Goal: Navigation & Orientation: Find specific page/section

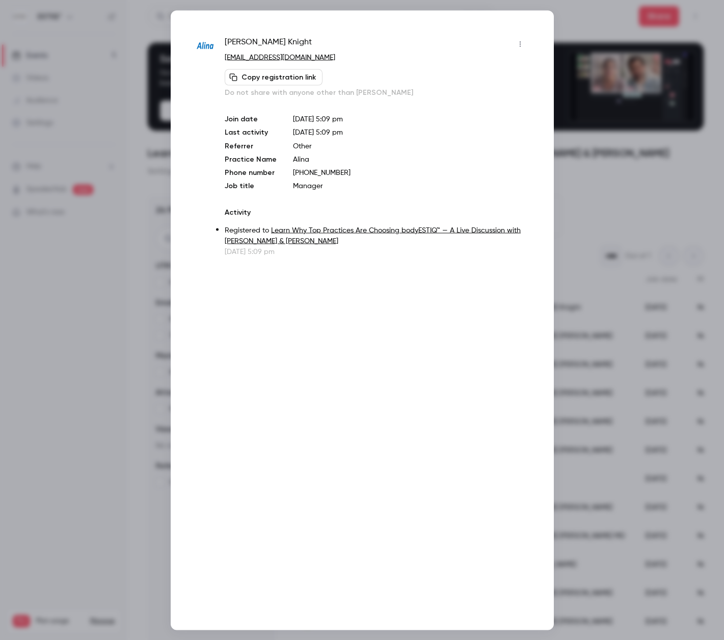
click at [85, 219] on div at bounding box center [362, 320] width 724 height 640
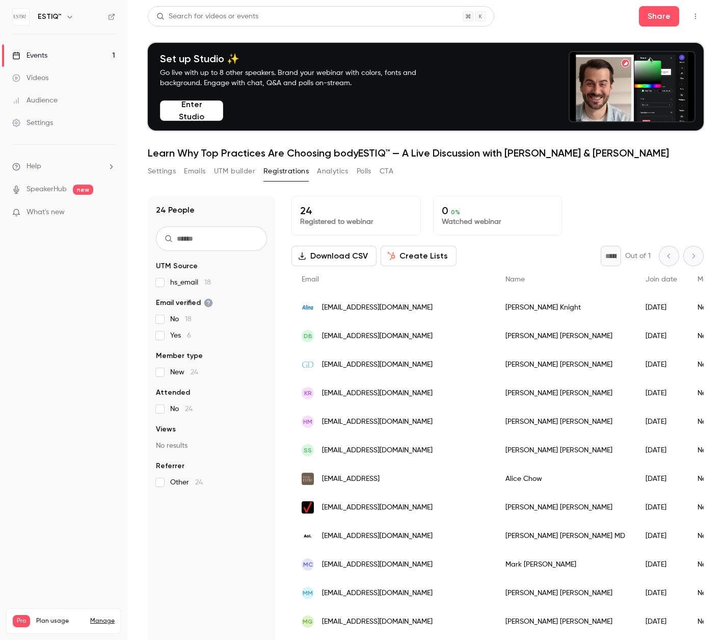
click at [44, 53] on div "Events" at bounding box center [29, 55] width 35 height 10
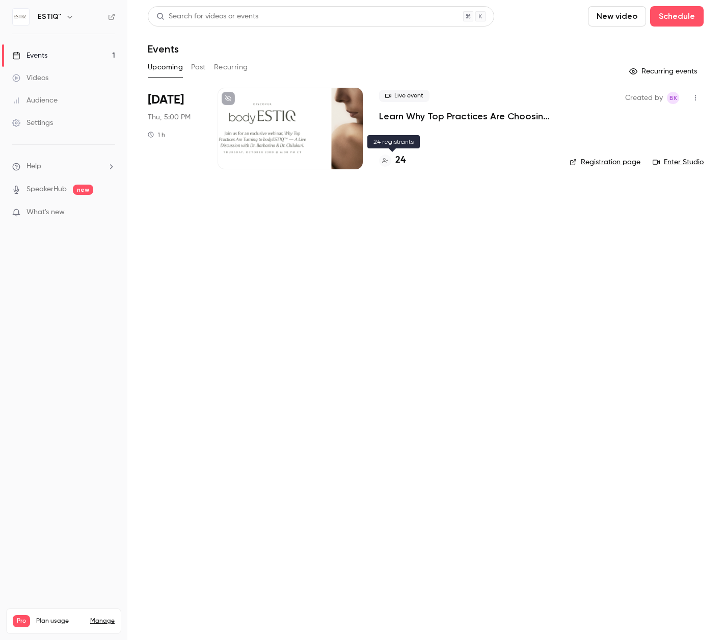
click at [403, 160] on h4 "24" at bounding box center [401, 160] width 10 height 14
